Goal: Task Accomplishment & Management: Complete application form

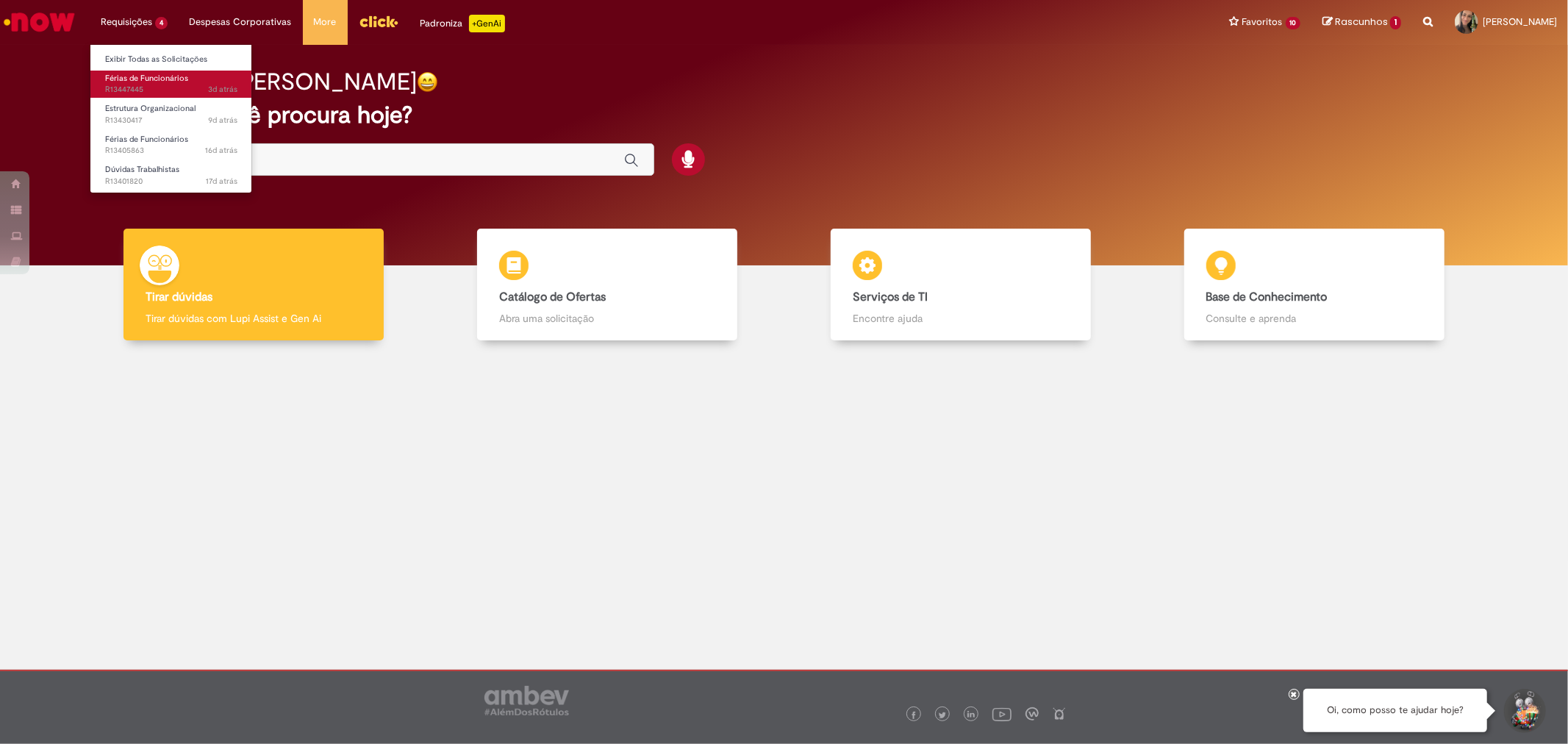
click at [142, 79] on span "Férias de Funcionários" at bounding box center [147, 78] width 83 height 11
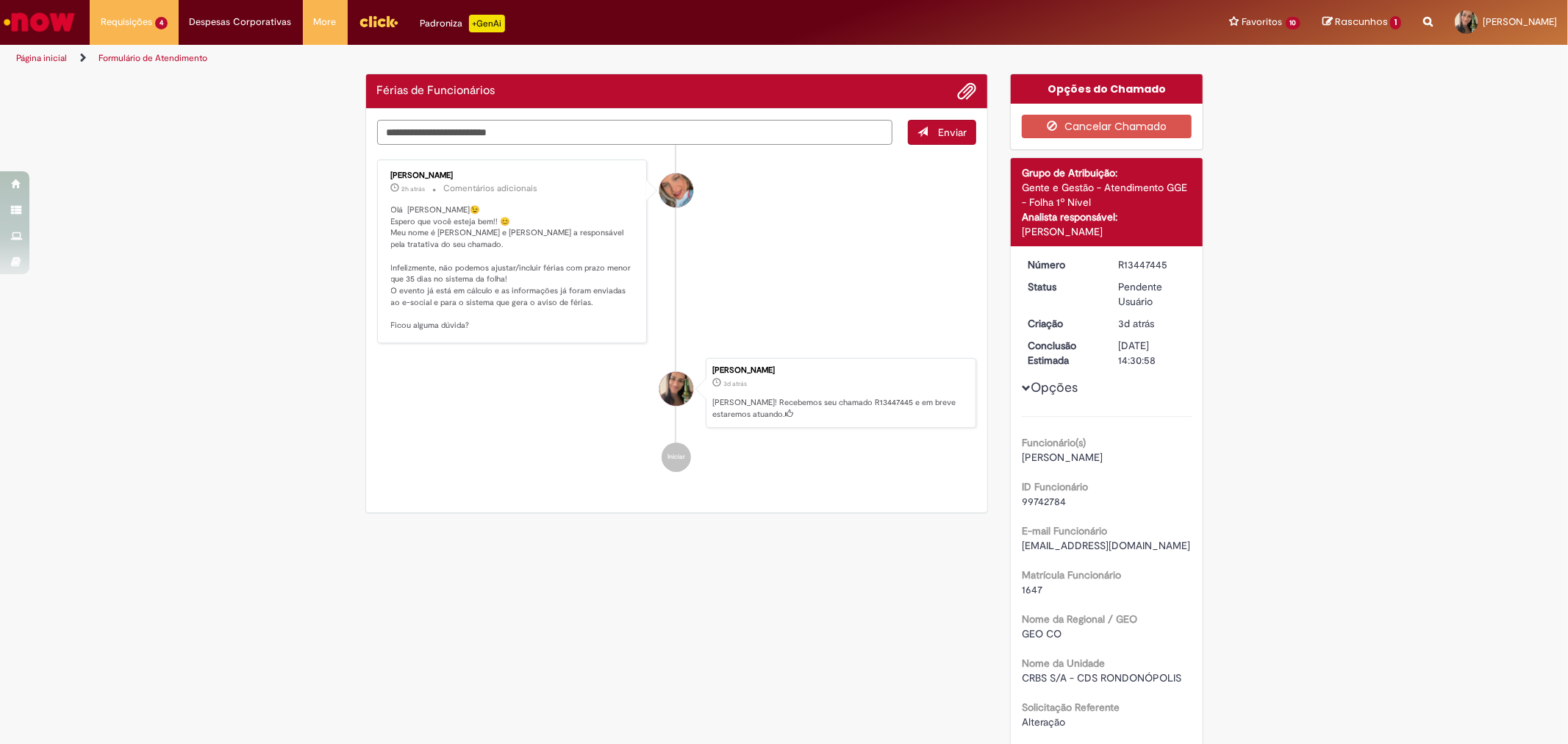
click at [643, 135] on textarea "Digite sua mensagem aqui..." at bounding box center [635, 132] width 516 height 25
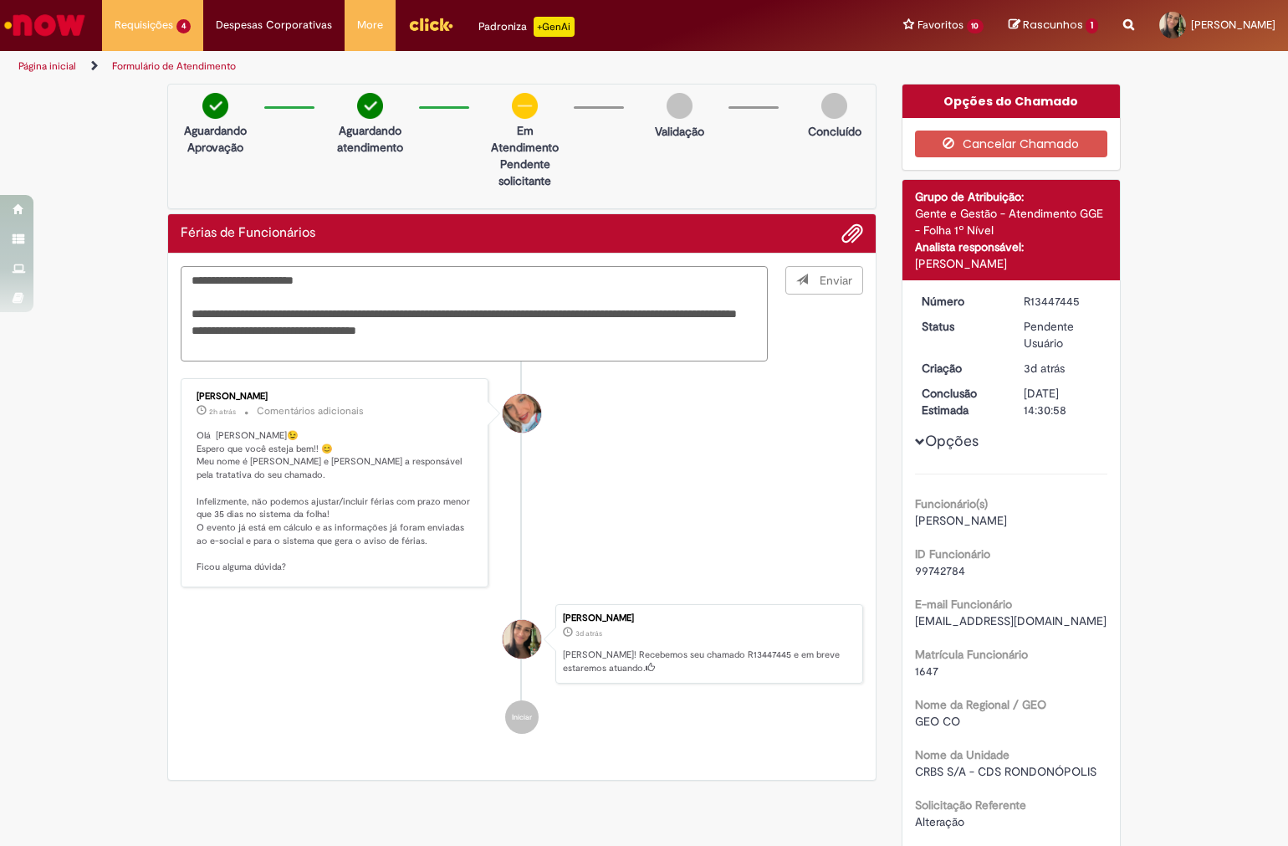
type textarea "**********"
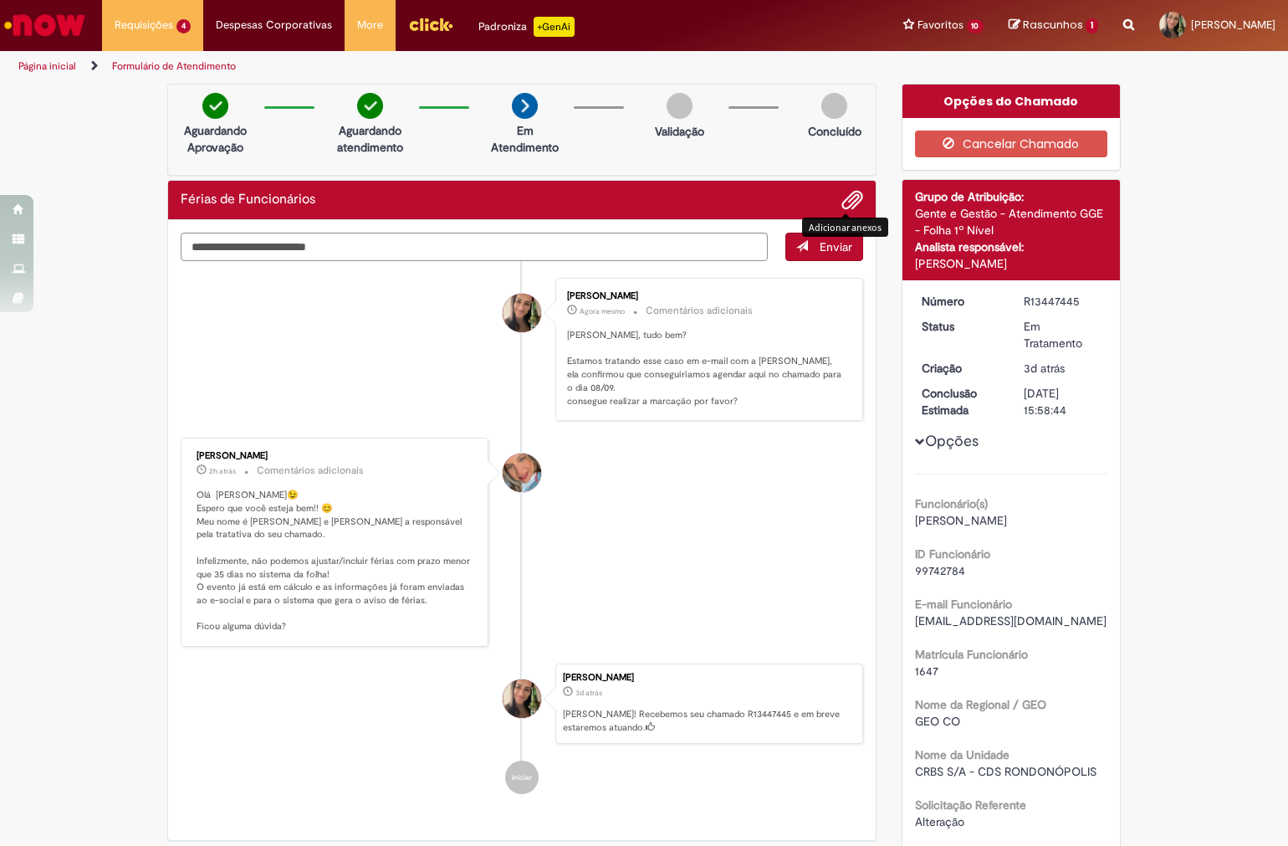
click at [847, 191] on span "Adicionar anexos" at bounding box center [852, 201] width 20 height 20
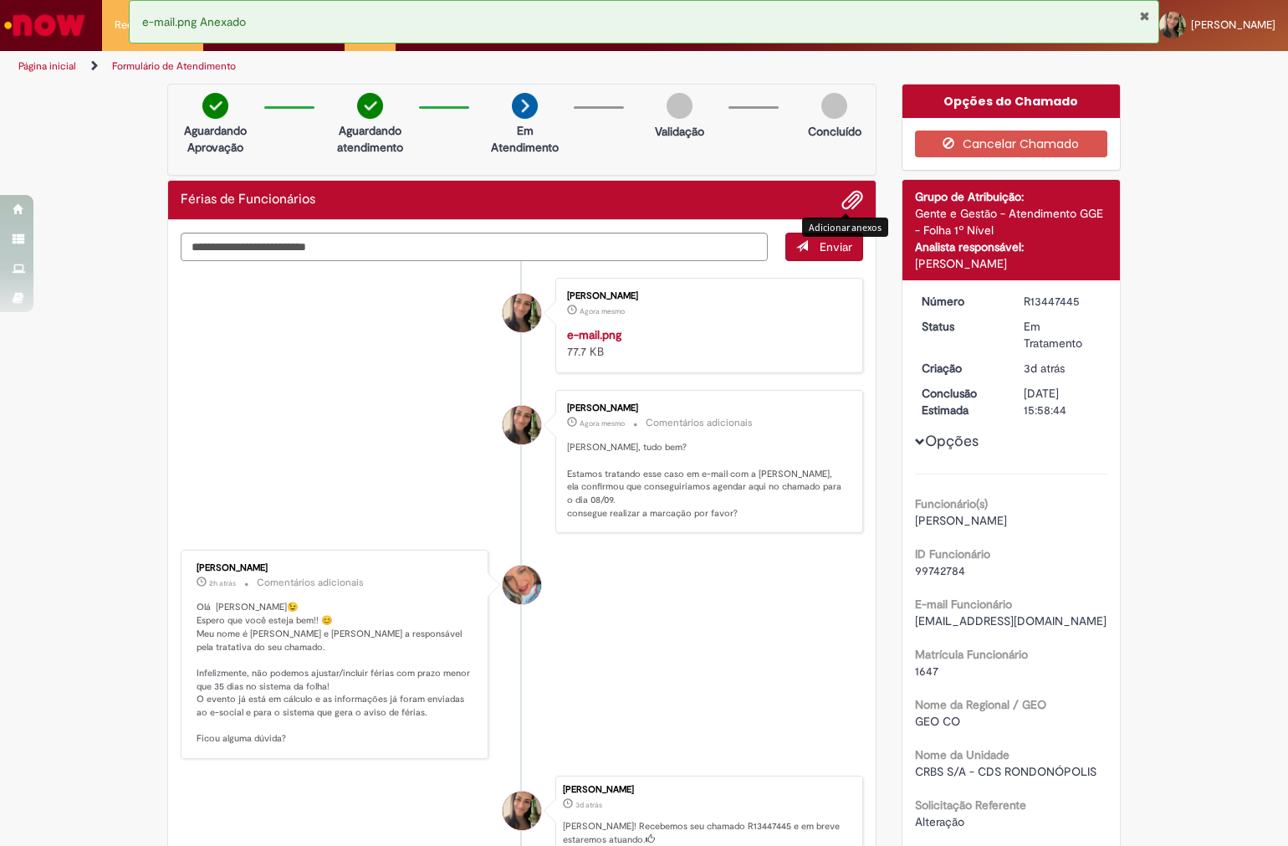
click at [1147, 17] on button "Fechar Notificação" at bounding box center [1144, 15] width 11 height 13
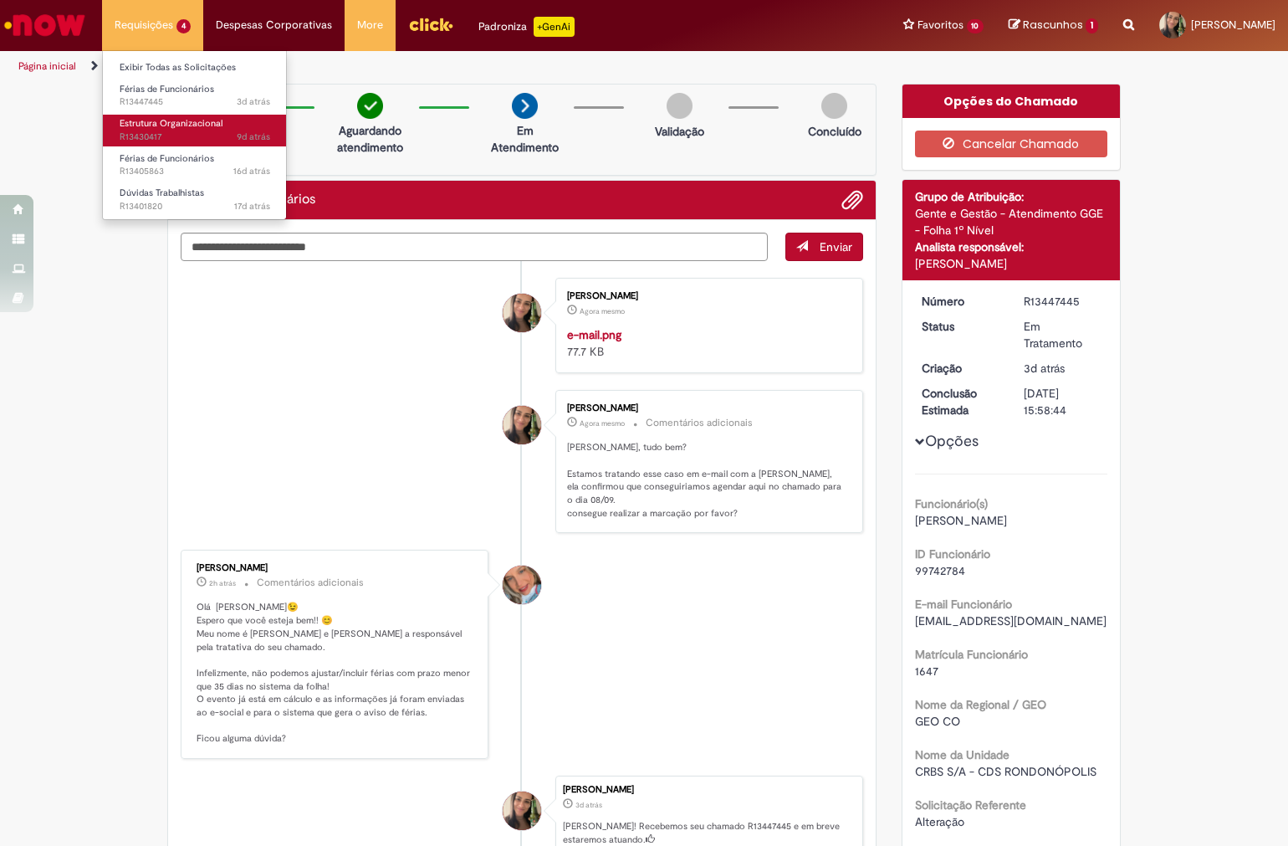
click at [134, 135] on span "9d atrás 9 dias atrás R13430417" at bounding box center [195, 136] width 151 height 13
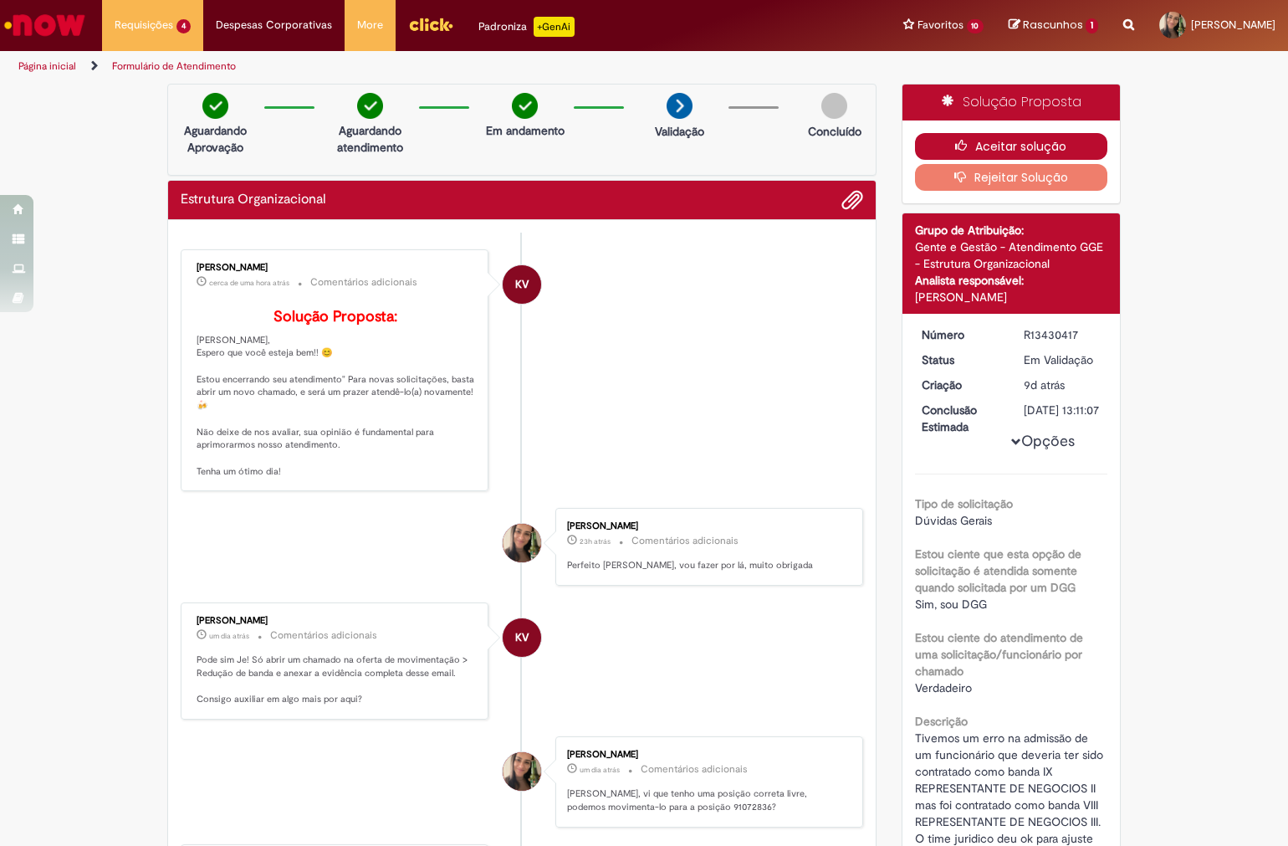
click at [968, 138] on button "Aceitar solução" at bounding box center [1011, 146] width 193 height 27
